Goal: Download file/media

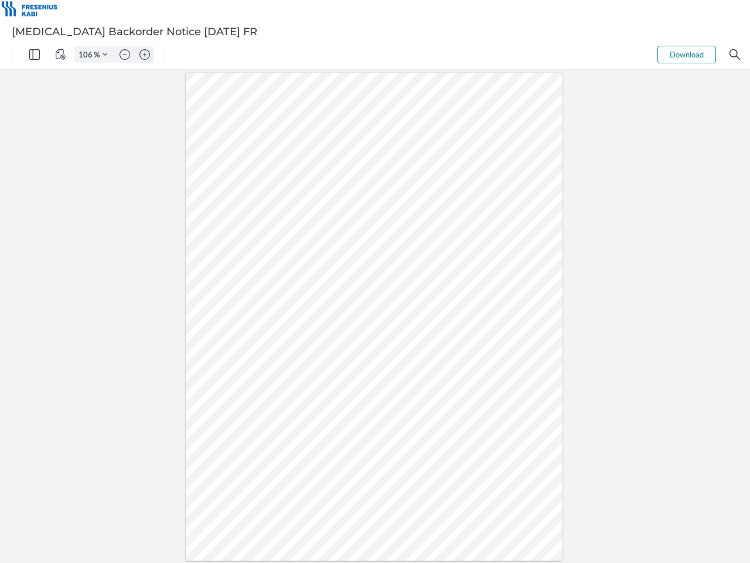
click at [35, 55] on img "Panel" at bounding box center [34, 54] width 11 height 11
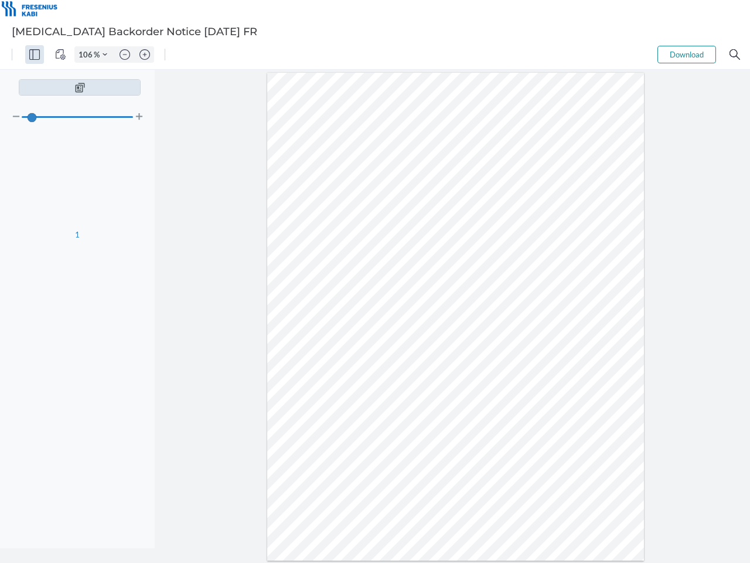
click at [60, 55] on img "View Controls" at bounding box center [60, 54] width 11 height 11
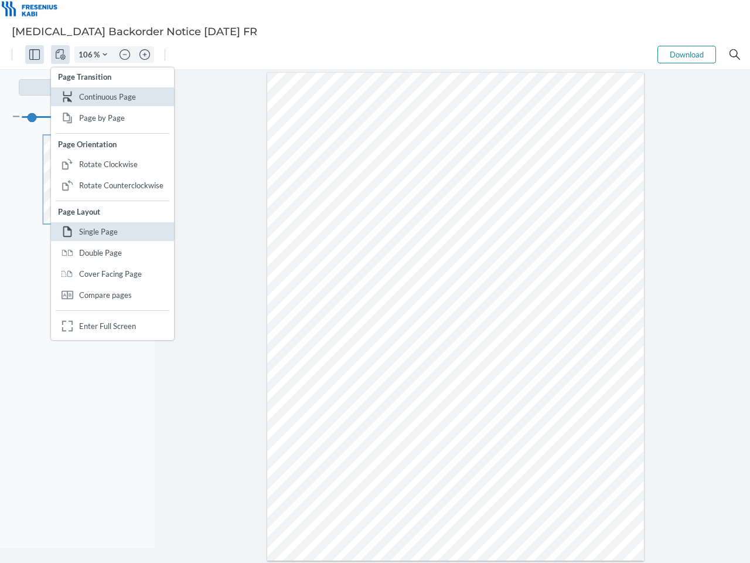
click at [87, 55] on input "106" at bounding box center [84, 54] width 19 height 11
click at [105, 55] on img "Zoom Controls" at bounding box center [105, 54] width 5 height 5
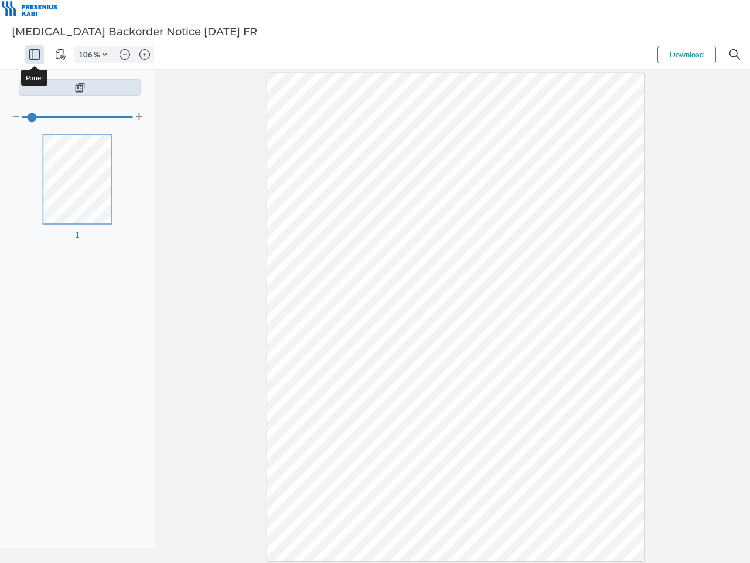
click at [125, 55] on img "Zoom out" at bounding box center [125, 54] width 11 height 11
click at [145, 55] on img "Zoom in" at bounding box center [145, 54] width 11 height 11
type input "106"
click at [687, 55] on button "Download" at bounding box center [687, 55] width 59 height 18
click at [735, 55] on img "Search" at bounding box center [735, 54] width 11 height 11
